Goal: Navigation & Orientation: Go to known website

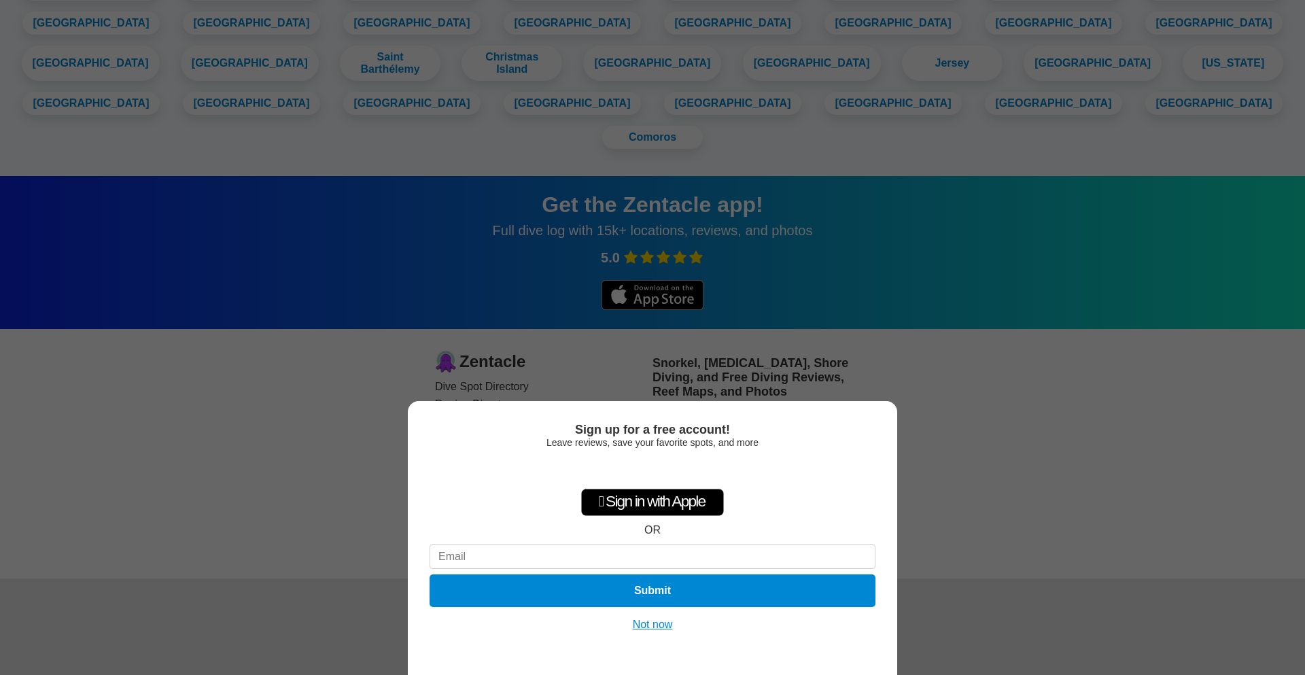
scroll to position [1869, 0]
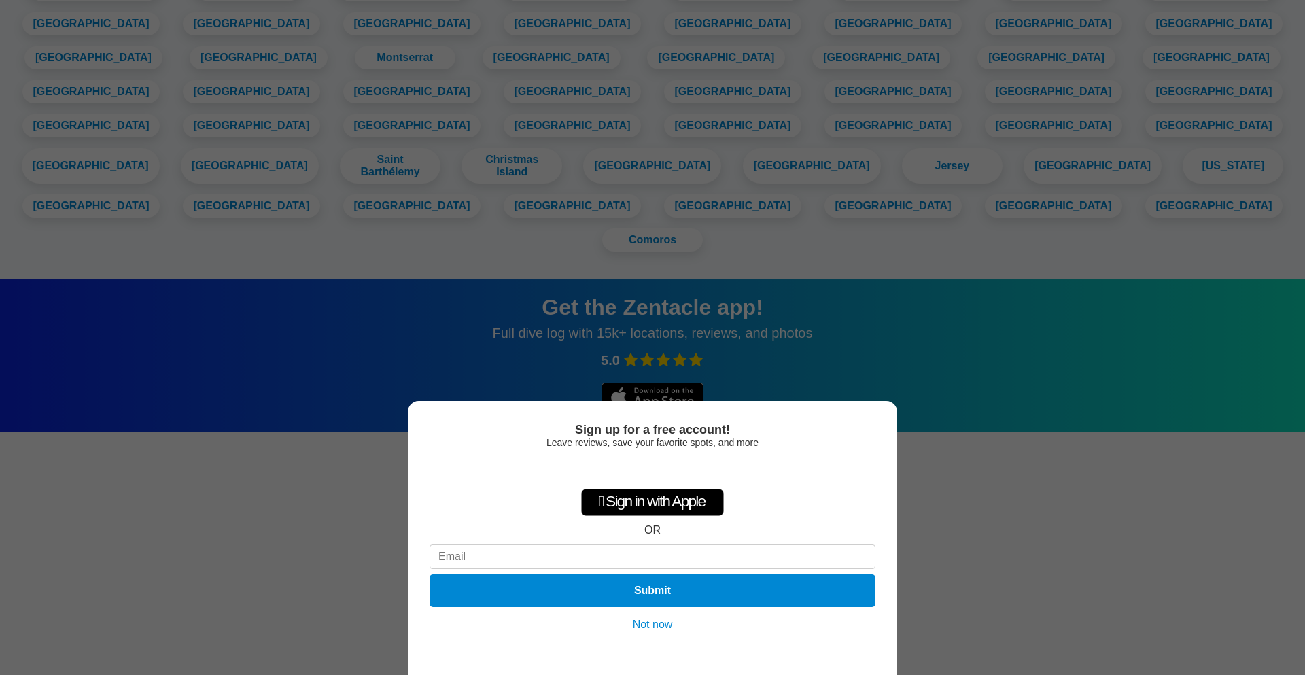
scroll to position [1869, 0]
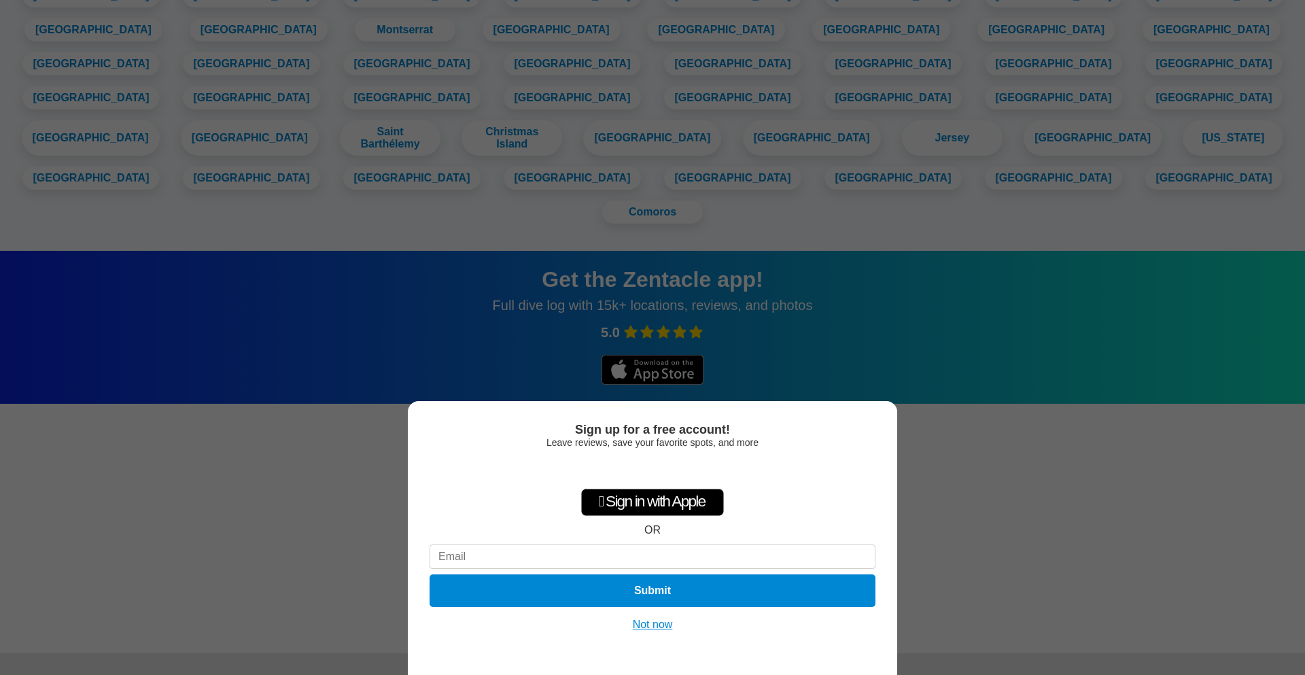
scroll to position [1869, 0]
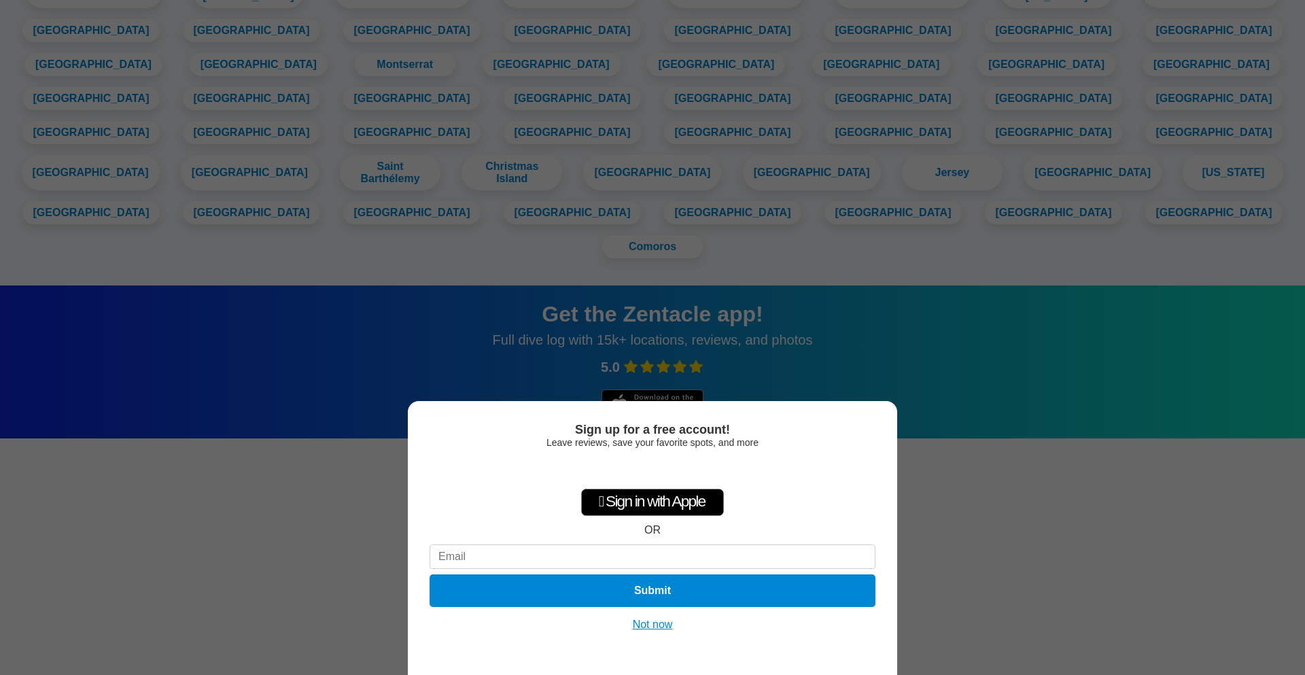
scroll to position [1083, 0]
